Goal: Information Seeking & Learning: Check status

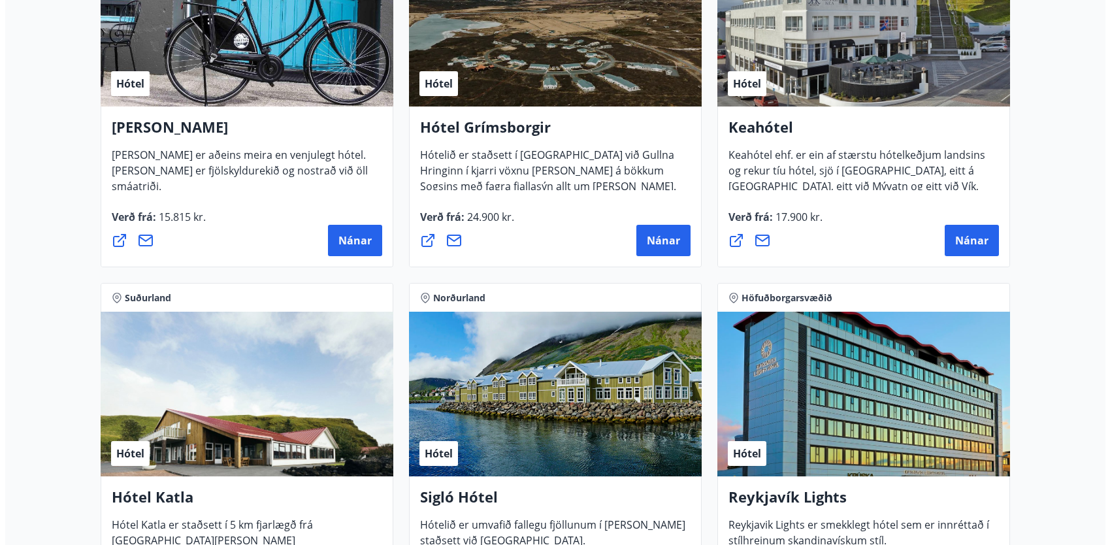
scroll to position [718, 0]
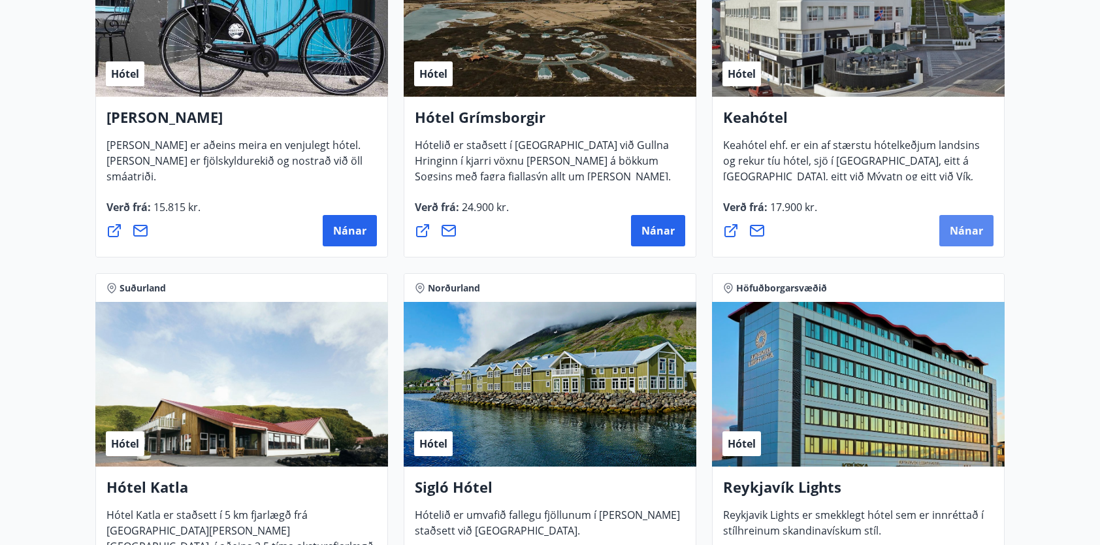
click at [967, 230] on span "Nánar" at bounding box center [966, 230] width 33 height 14
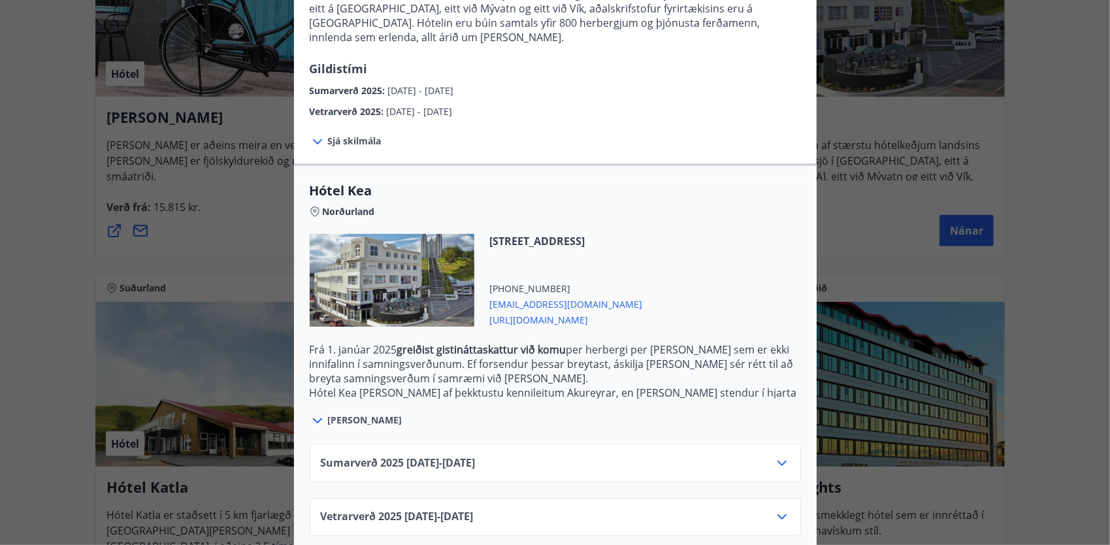
scroll to position [185, 0]
click at [779, 513] on icon at bounding box center [781, 515] width 9 height 5
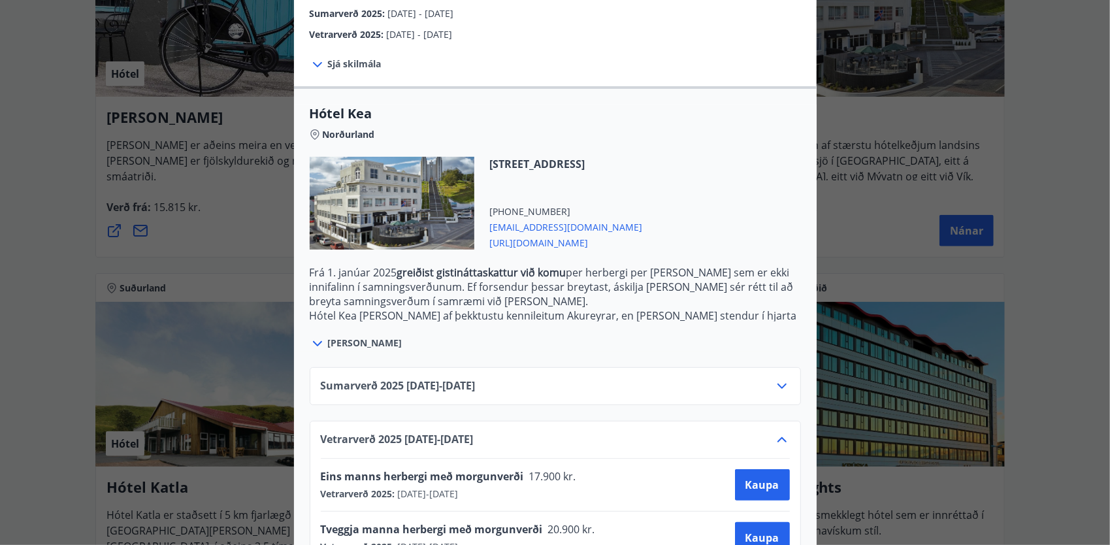
scroll to position [291, 0]
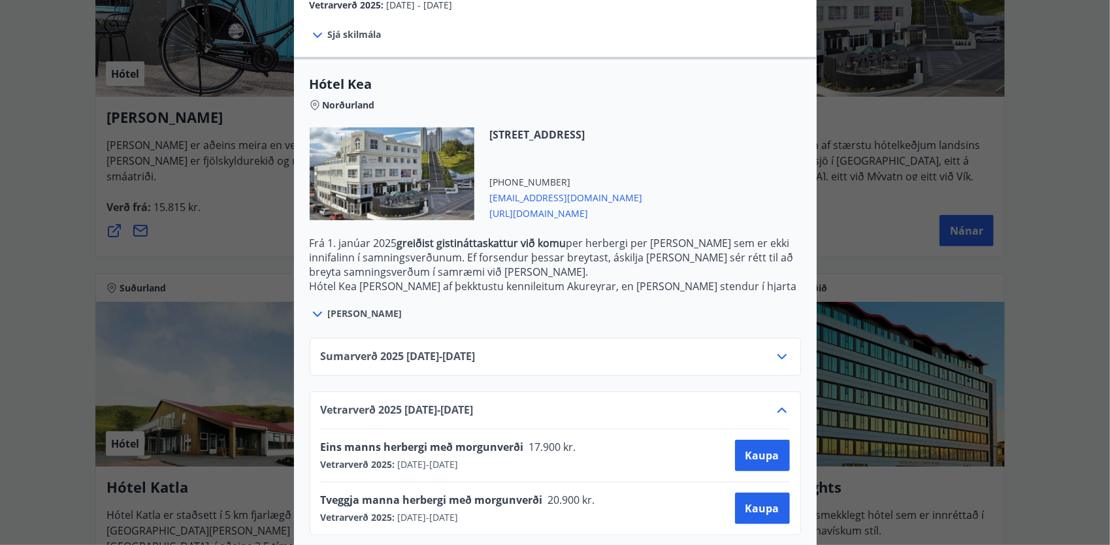
click at [774, 349] on icon at bounding box center [782, 357] width 16 height 16
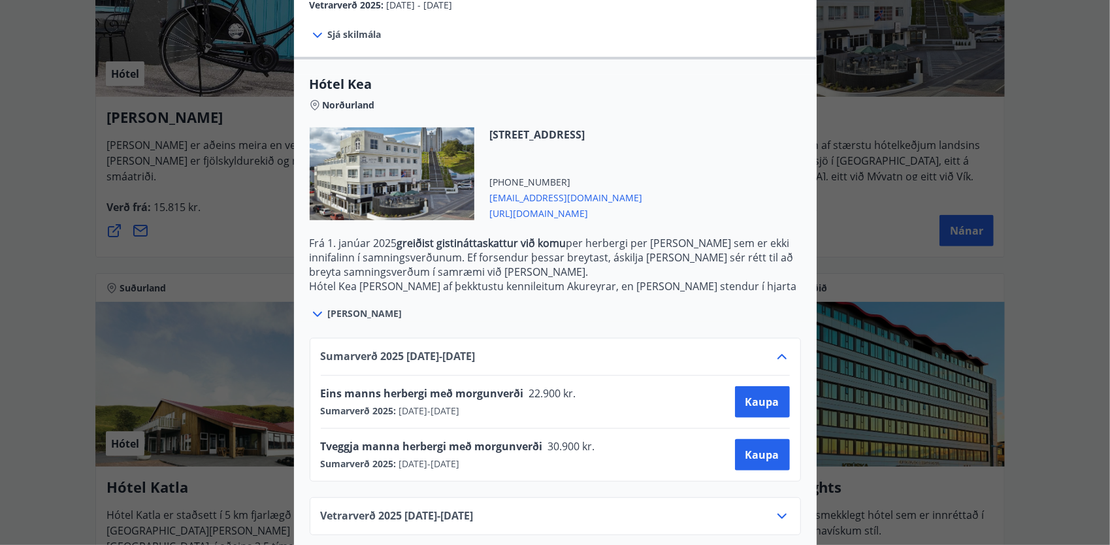
click at [777, 349] on icon at bounding box center [782, 357] width 16 height 16
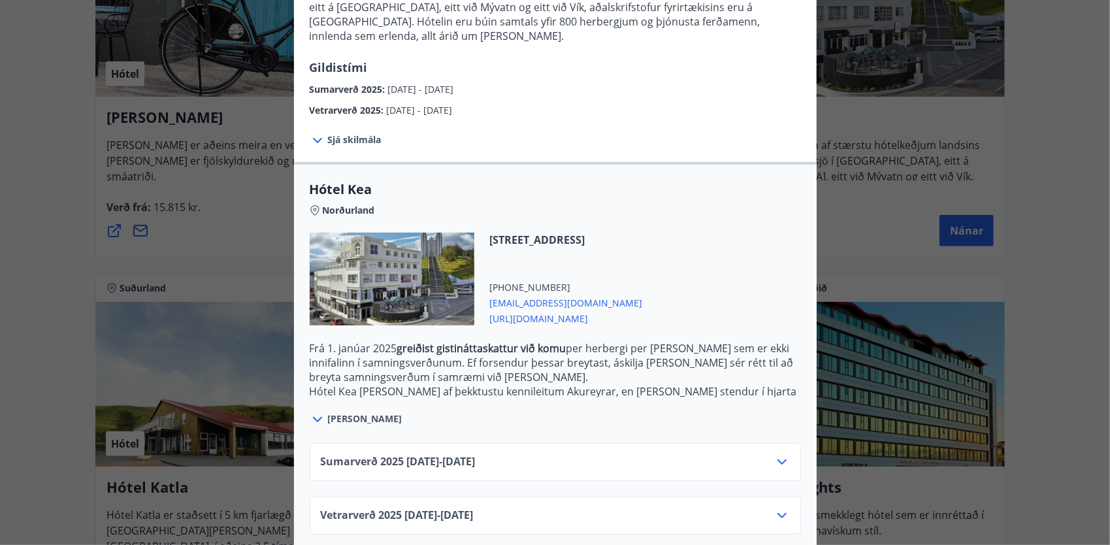
click at [778, 507] on icon at bounding box center [782, 515] width 16 height 16
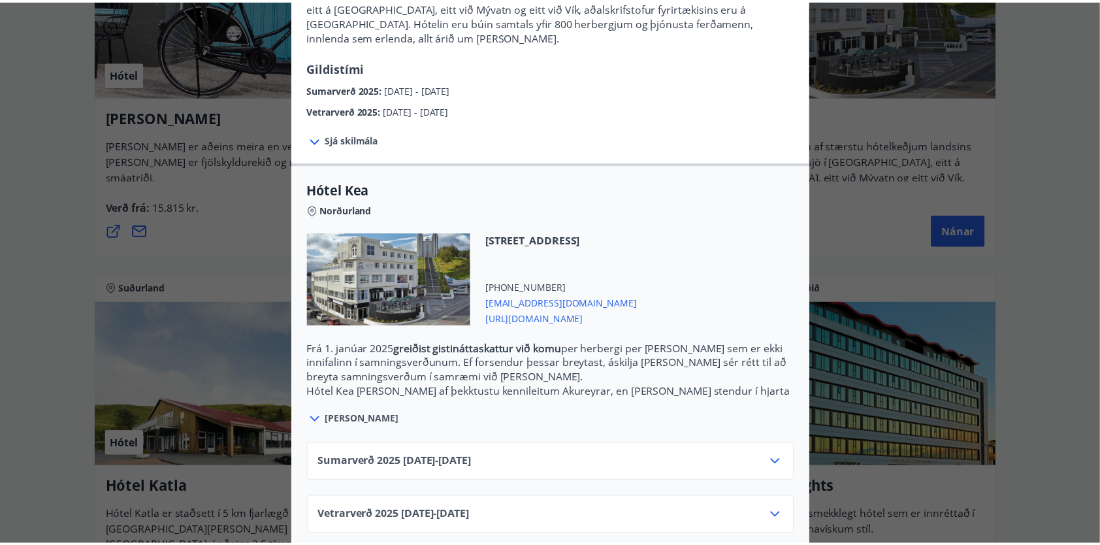
scroll to position [291, 0]
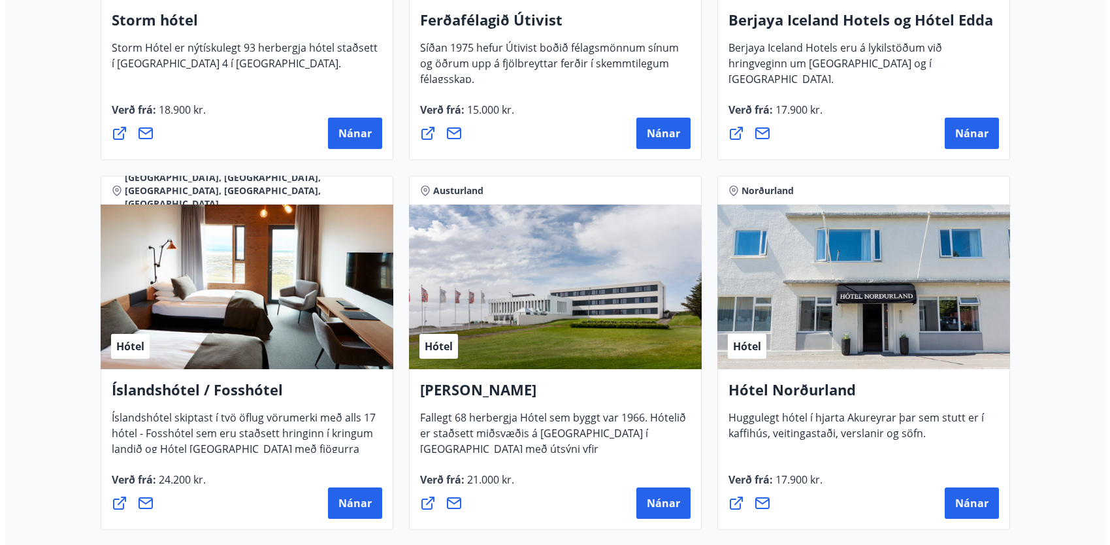
scroll to position [1567, 0]
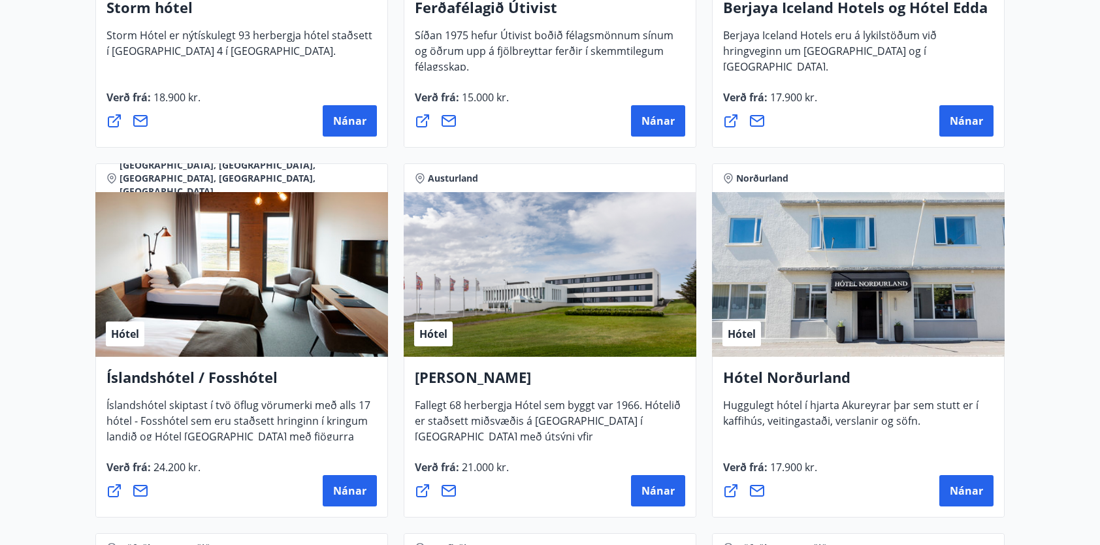
click at [926, 306] on div "Hótel" at bounding box center [858, 274] width 293 height 165
click at [955, 486] on span "Nánar" at bounding box center [966, 490] width 33 height 14
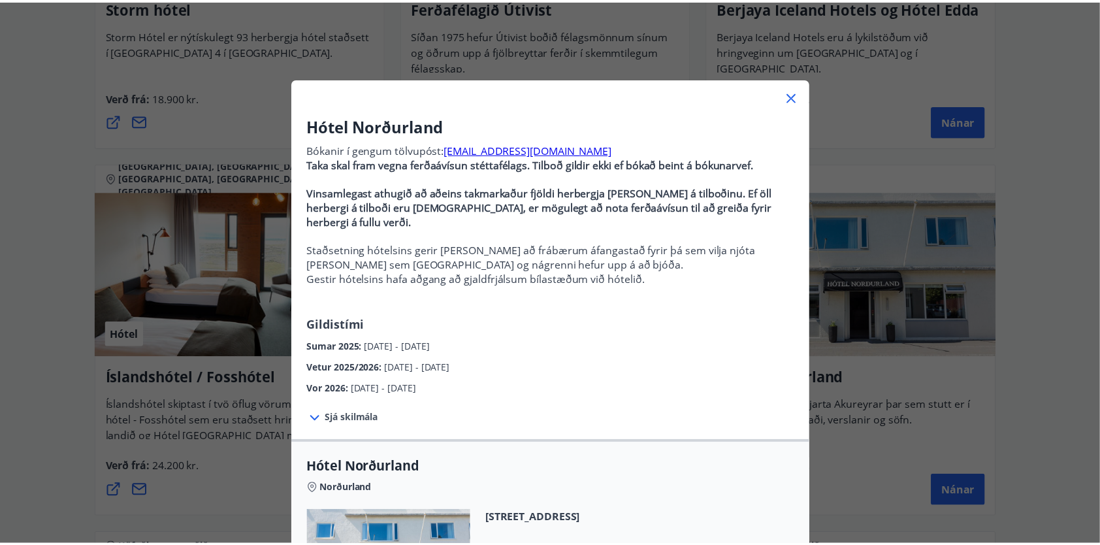
scroll to position [0, 0]
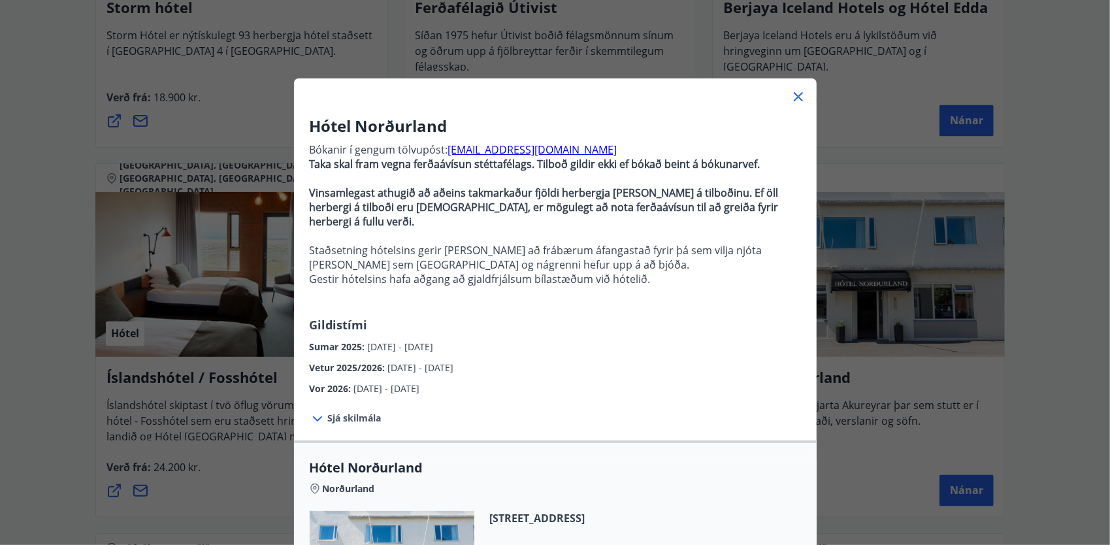
click at [794, 93] on icon at bounding box center [798, 96] width 9 height 9
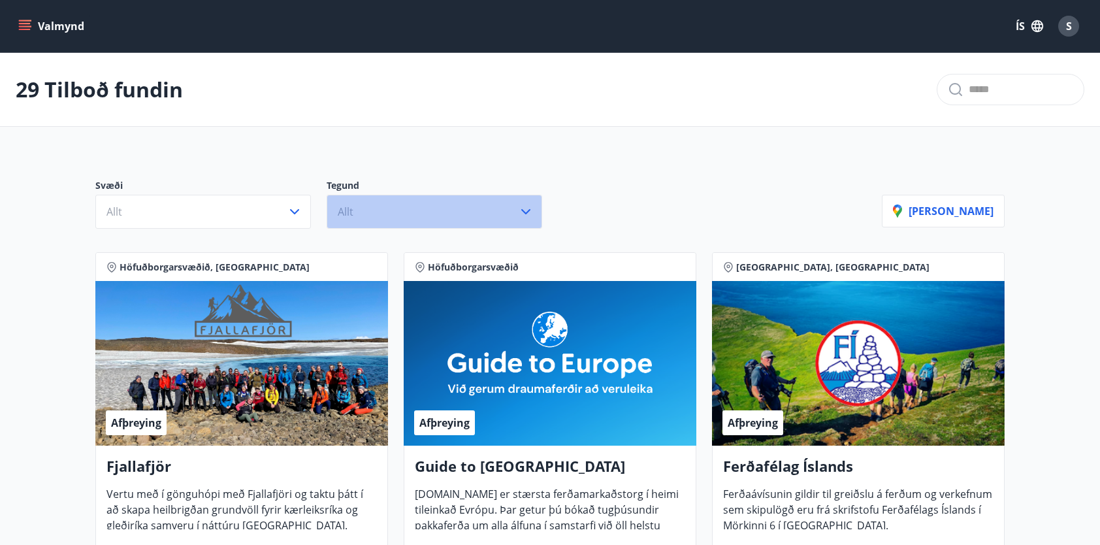
click at [536, 217] on button "Allt" at bounding box center [435, 212] width 216 height 34
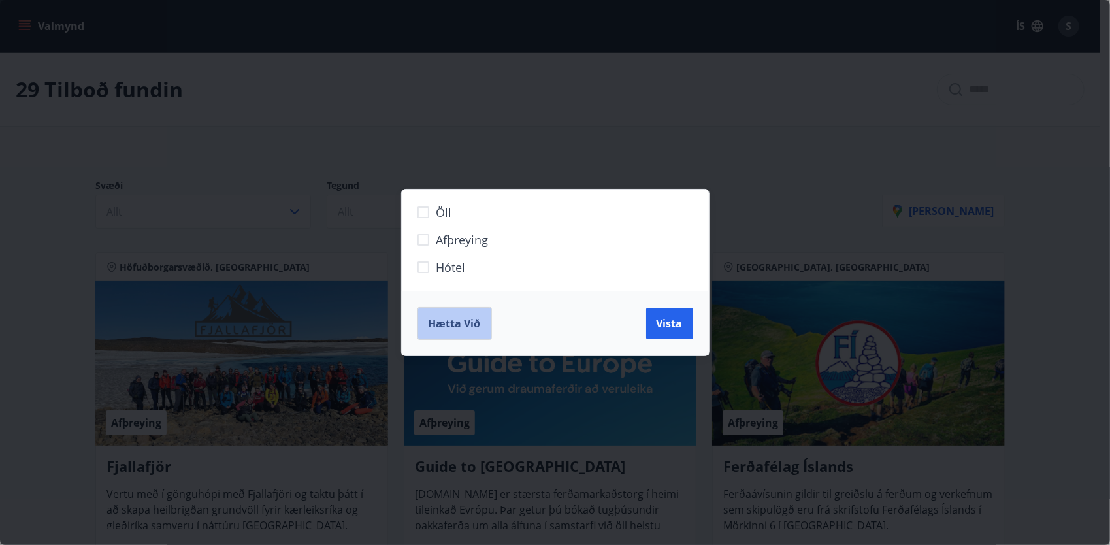
click at [465, 329] on span "Hætta við" at bounding box center [454, 323] width 52 height 14
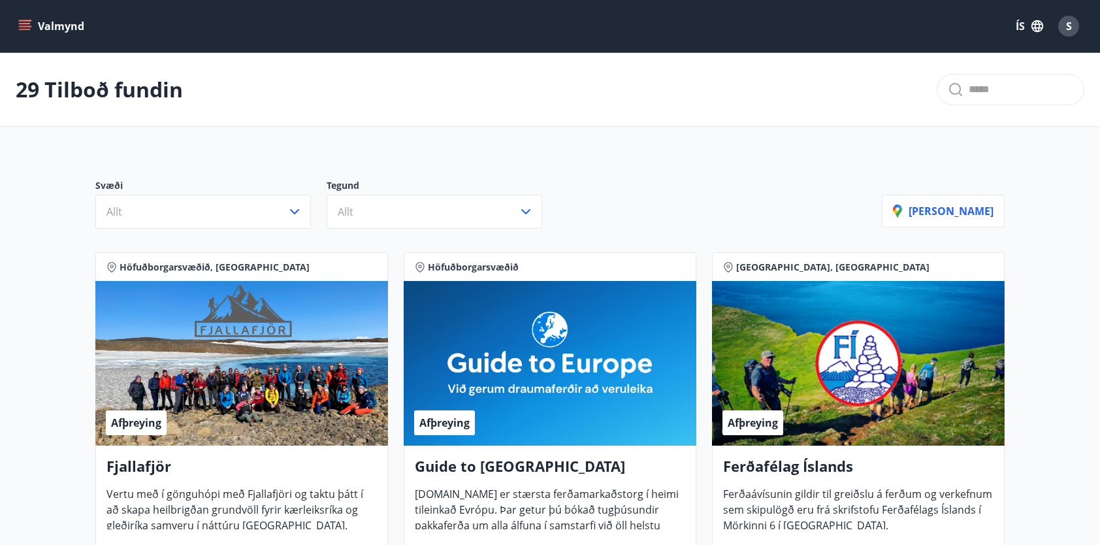
click at [27, 23] on icon "menu" at bounding box center [25, 23] width 12 height 1
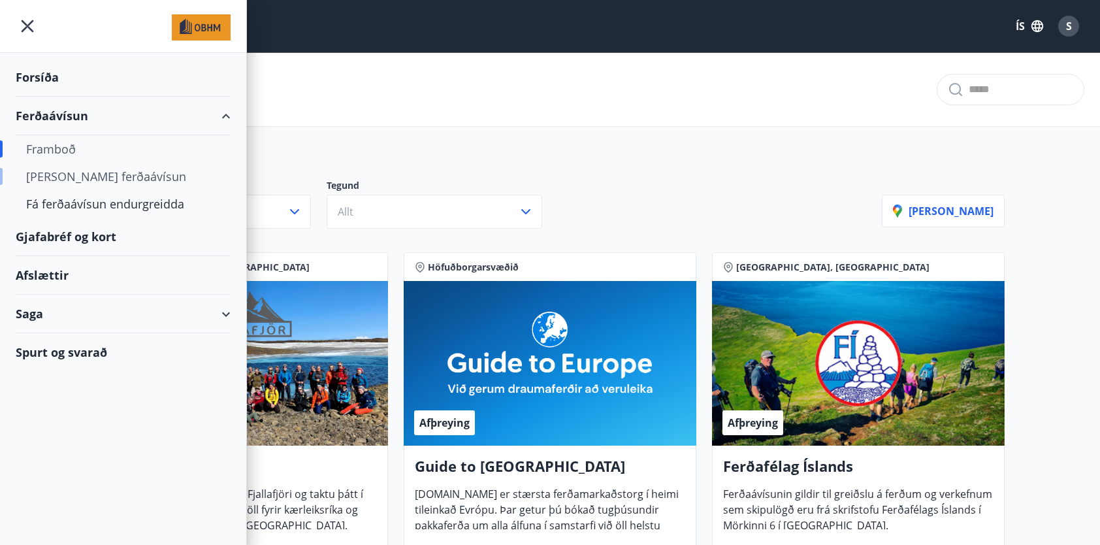
click at [112, 176] on div "[PERSON_NAME] ferðaávísun" at bounding box center [123, 176] width 194 height 27
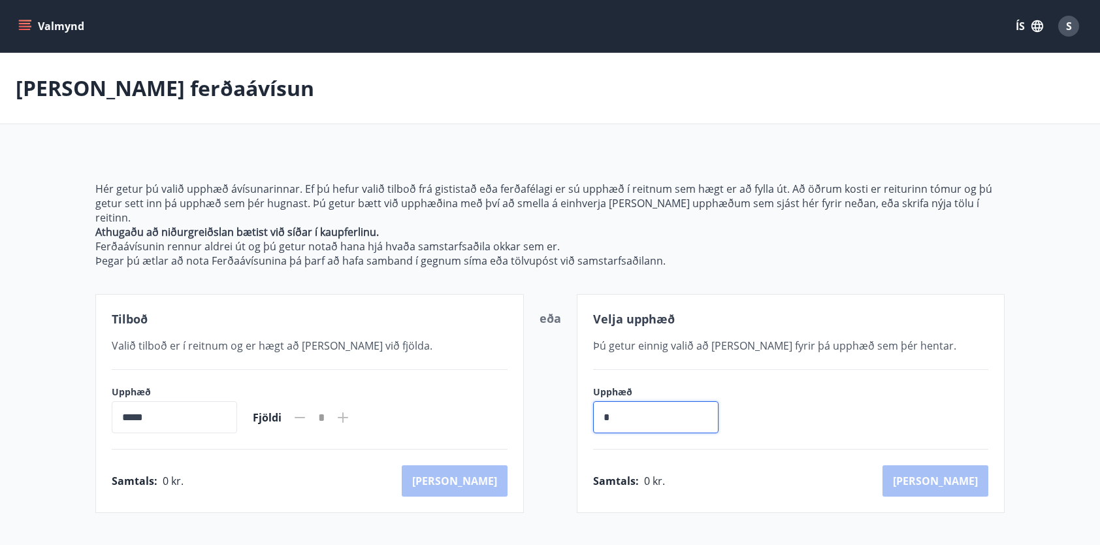
click at [650, 402] on input "*" at bounding box center [655, 417] width 125 height 32
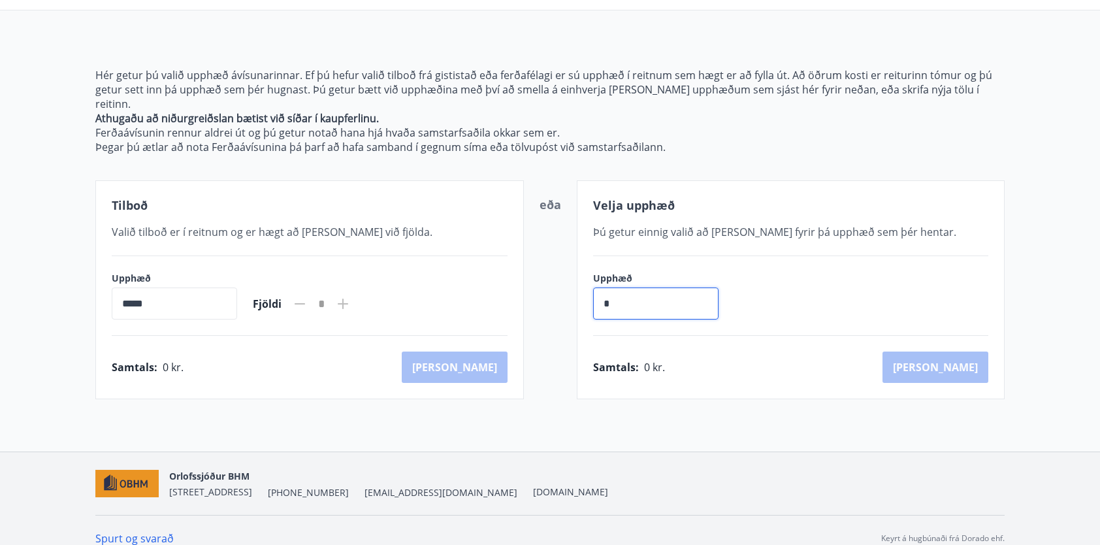
click at [695, 125] on p "Ferðaávísunin rennur aldrei út og þú getur notað hana hjá hvaða samstarfsaðila …" at bounding box center [549, 132] width 909 height 14
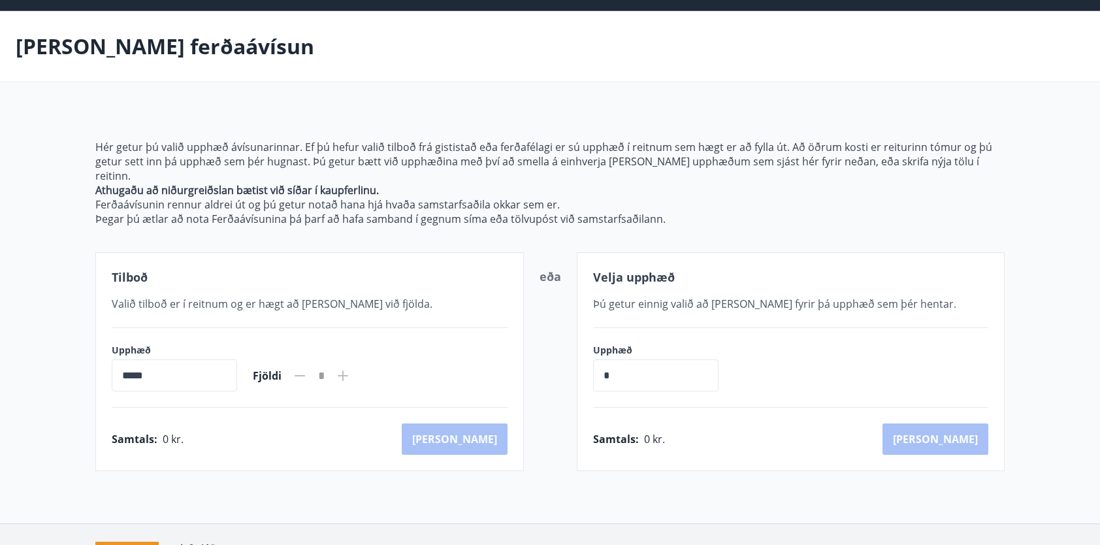
scroll to position [0, 0]
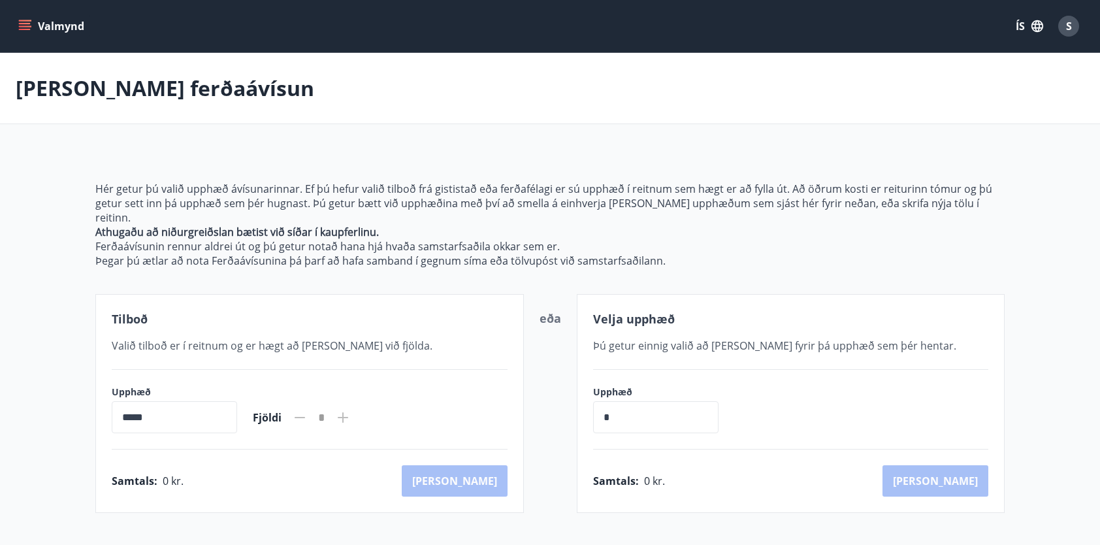
click at [25, 22] on icon "menu" at bounding box center [24, 26] width 13 height 13
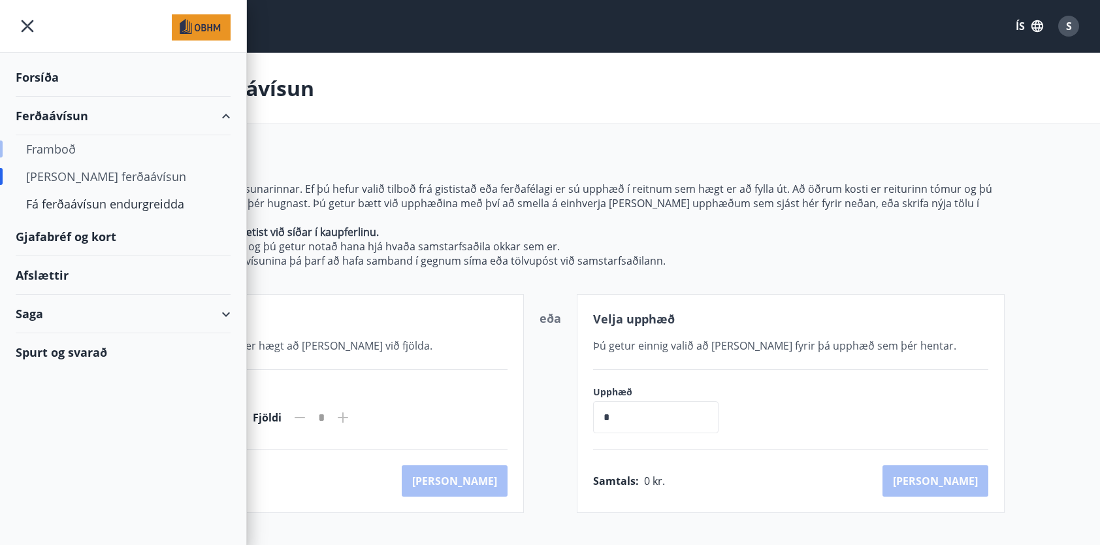
click at [71, 147] on div "Framboð" at bounding box center [123, 148] width 194 height 27
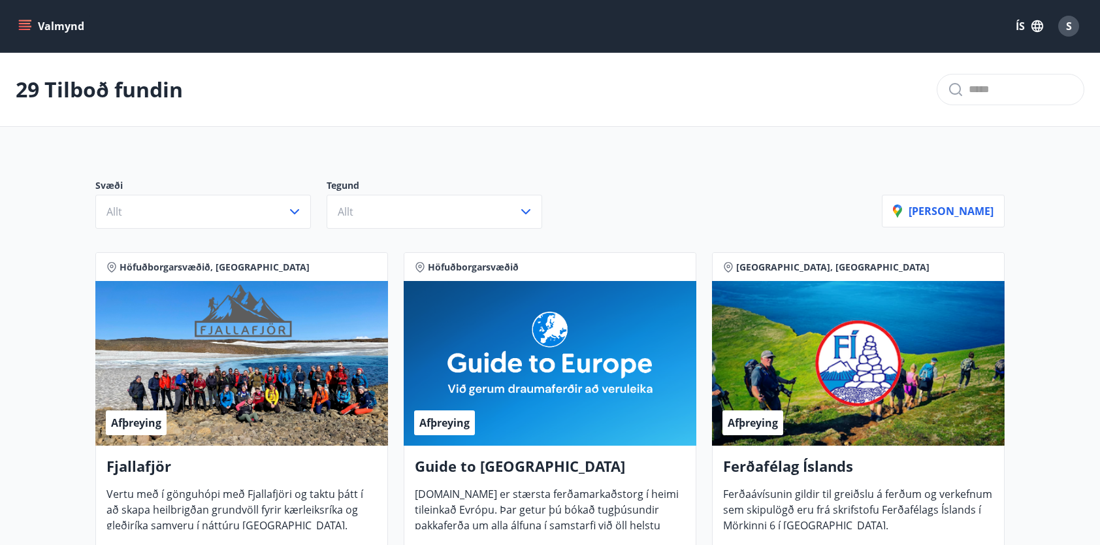
click at [27, 23] on icon "menu" at bounding box center [25, 23] width 12 height 1
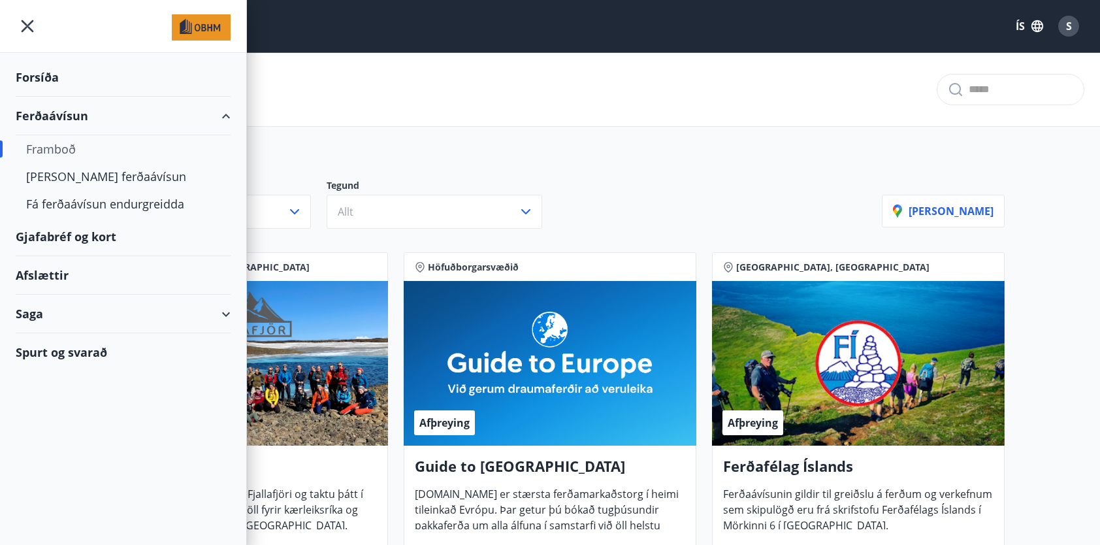
click at [43, 319] on div "Saga" at bounding box center [123, 314] width 215 height 39
click at [91, 346] on div "Ferðaávísun" at bounding box center [123, 346] width 194 height 27
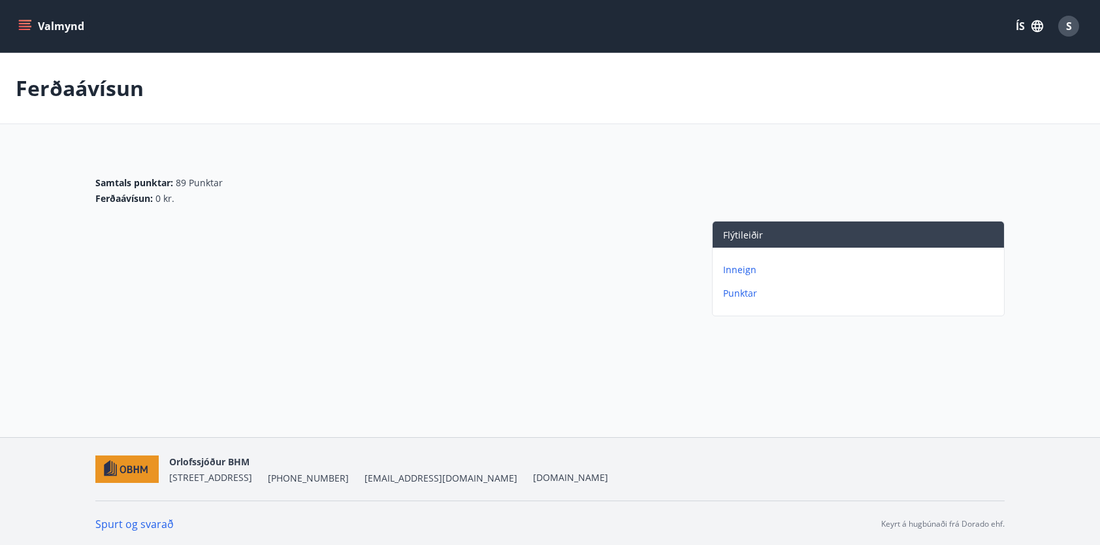
scroll to position [1, 0]
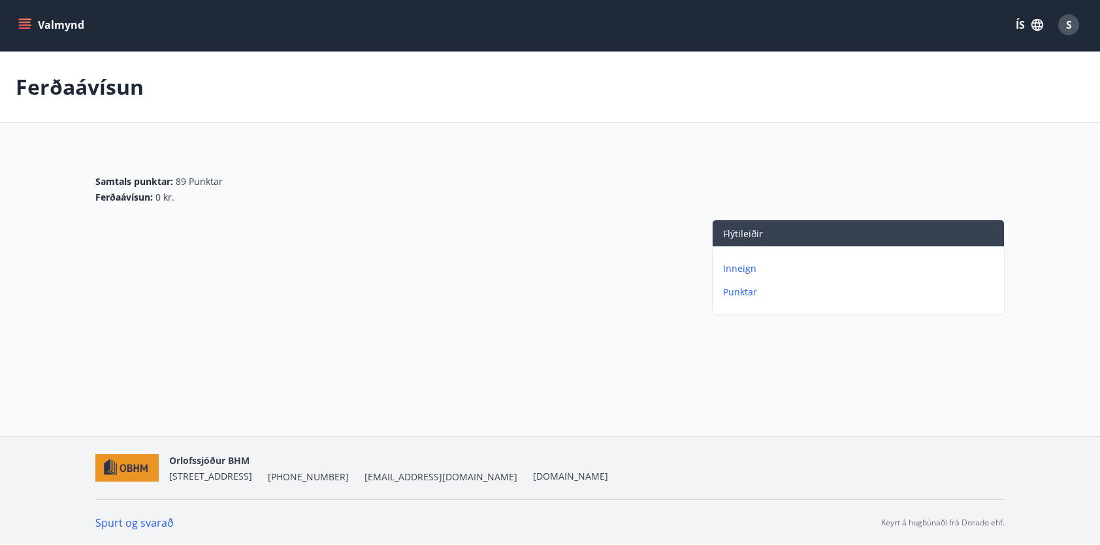
click at [751, 265] on p "Inneign" at bounding box center [861, 268] width 276 height 13
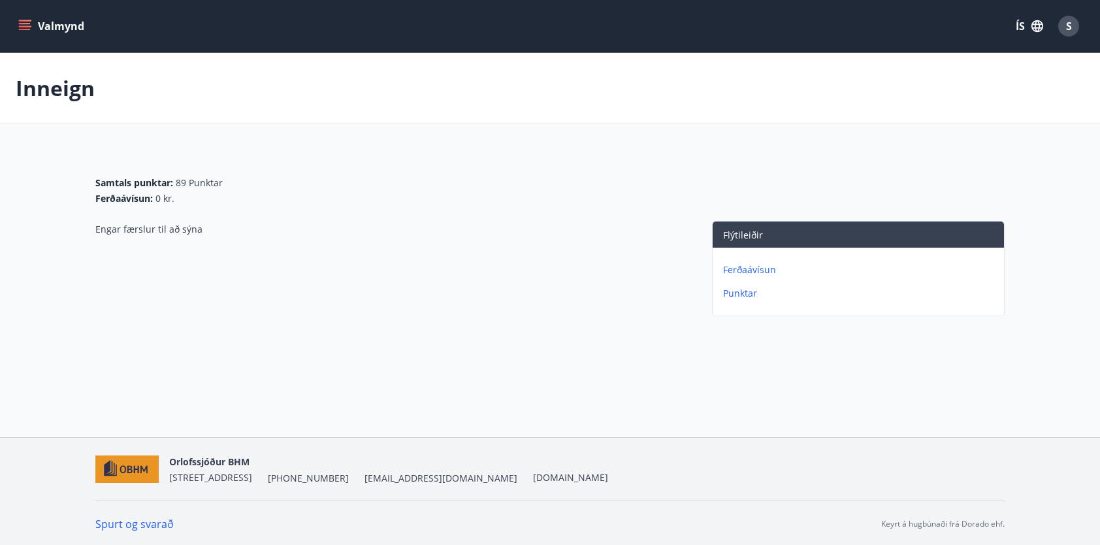
click at [769, 271] on p "Ferðaávísun" at bounding box center [861, 269] width 276 height 13
click at [26, 22] on icon "menu" at bounding box center [24, 26] width 13 height 13
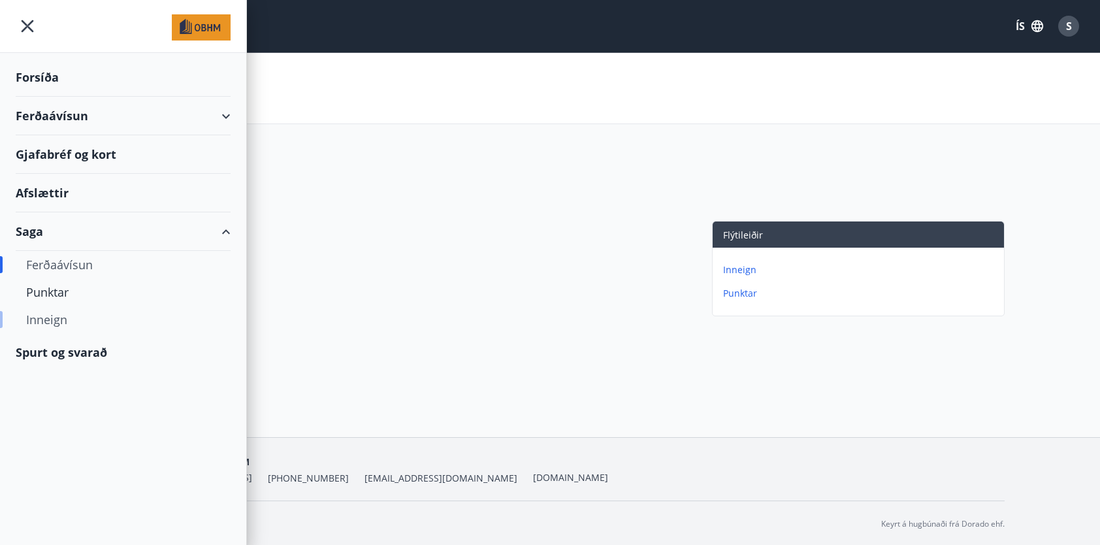
click at [55, 311] on div "Inneign" at bounding box center [123, 319] width 194 height 27
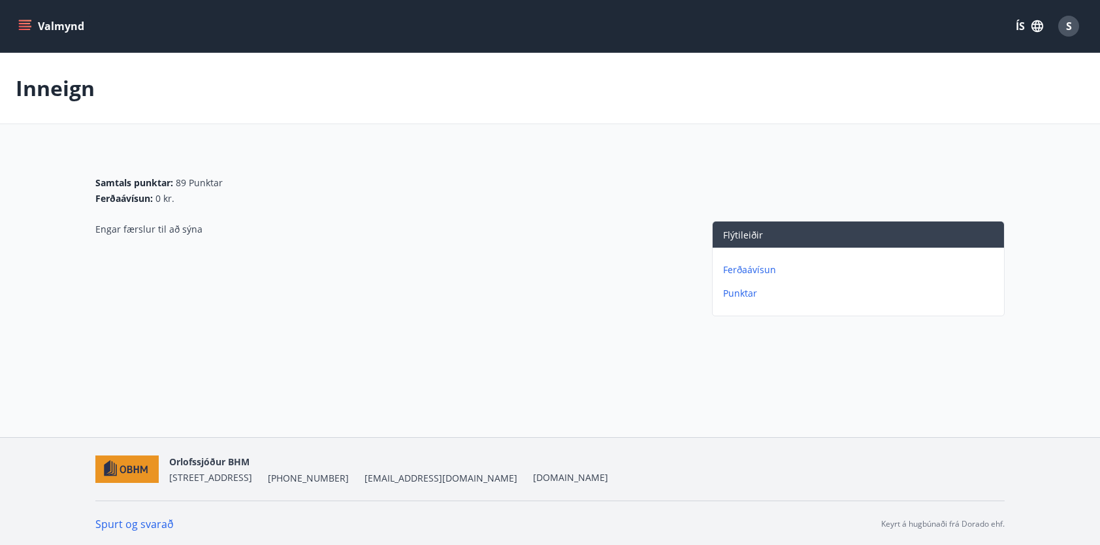
click at [24, 23] on icon "menu" at bounding box center [25, 23] width 12 height 1
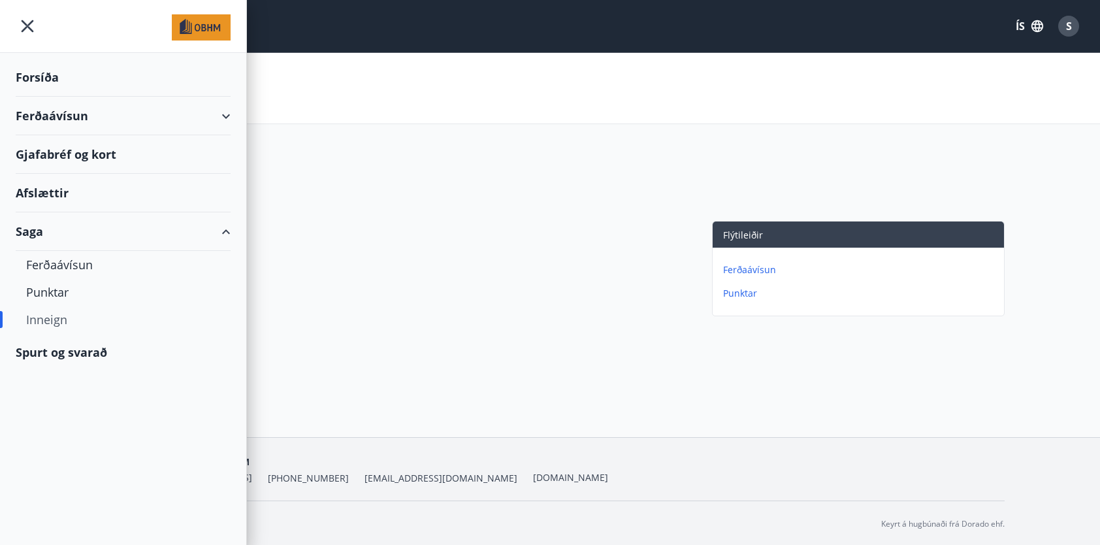
click at [44, 72] on div "Forsíða" at bounding box center [123, 77] width 215 height 39
